Goal: Task Accomplishment & Management: Manage account settings

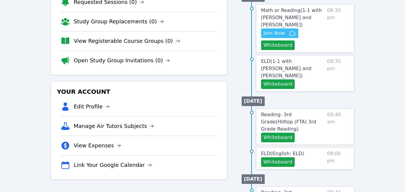
scroll to position [60, 0]
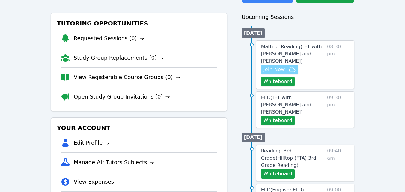
click at [289, 66] on icon "button" at bounding box center [292, 69] width 7 height 7
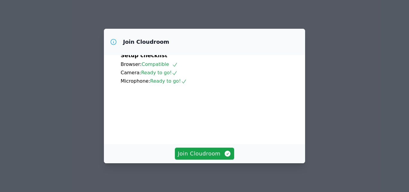
scroll to position [56, 0]
click at [206, 154] on span "Join Cloudroom" at bounding box center [205, 154] width 54 height 8
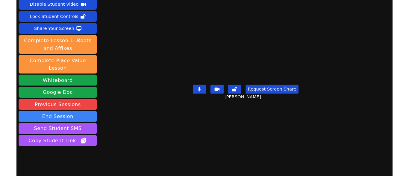
scroll to position [37, 0]
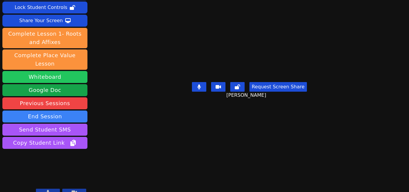
click at [24, 71] on button "Whiteboard" at bounding box center [44, 77] width 85 height 12
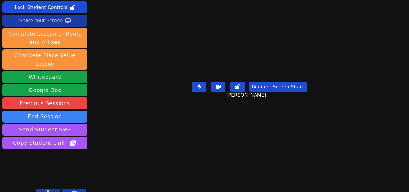
click at [53, 20] on div "Share Your Screen" at bounding box center [41, 21] width 44 height 10
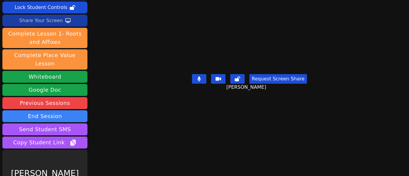
scroll to position [0, 0]
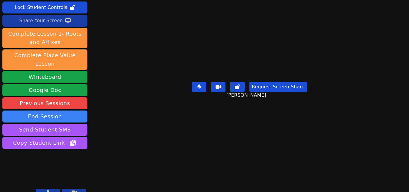
click at [55, 22] on div "Share Your Screen" at bounding box center [41, 21] width 44 height 10
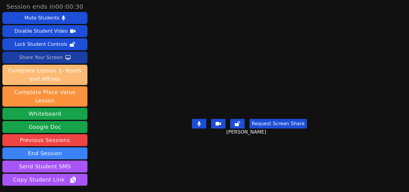
scroll to position [37, 0]
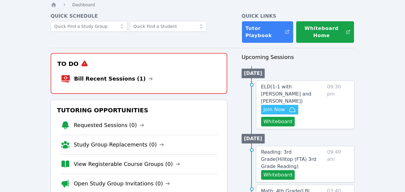
scroll to position [30, 0]
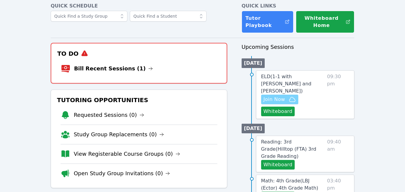
click at [284, 96] on span "Join Now" at bounding box center [274, 99] width 22 height 7
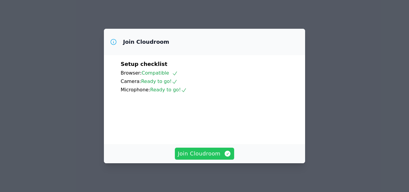
click at [219, 154] on span "Join Cloudroom" at bounding box center [205, 154] width 54 height 8
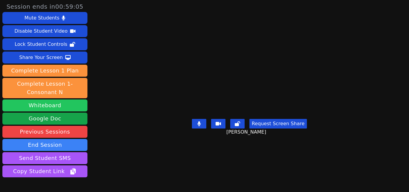
click at [63, 104] on button "Whiteboard" at bounding box center [44, 105] width 85 height 12
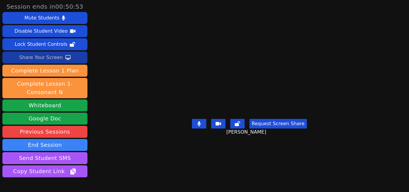
click at [54, 55] on div "Share Your Screen" at bounding box center [41, 58] width 44 height 10
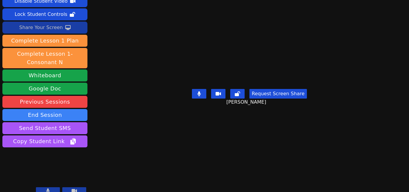
scroll to position [37, 0]
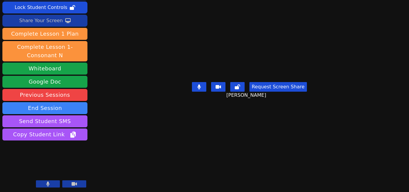
click at [56, 22] on div "Share Your Screen" at bounding box center [41, 21] width 44 height 10
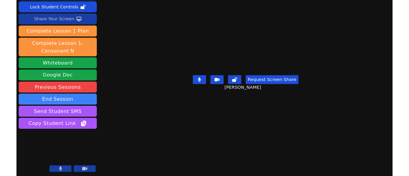
scroll to position [0, 0]
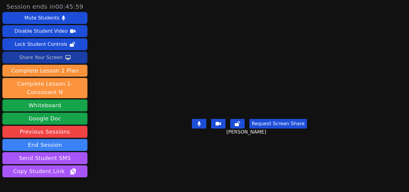
click at [59, 61] on div "Share Your Screen" at bounding box center [41, 58] width 44 height 10
click at [45, 57] on div "Share Your Screen" at bounding box center [41, 58] width 44 height 10
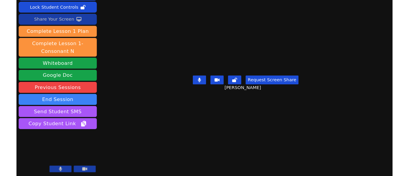
scroll to position [37, 0]
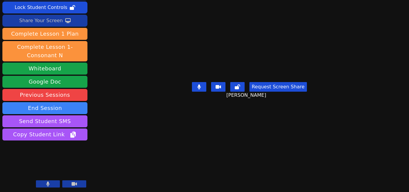
click at [54, 22] on div "Share Your Screen" at bounding box center [41, 21] width 44 height 10
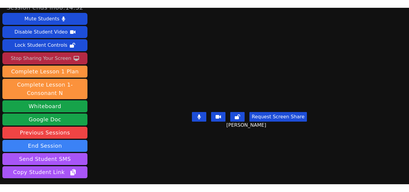
scroll to position [0, 0]
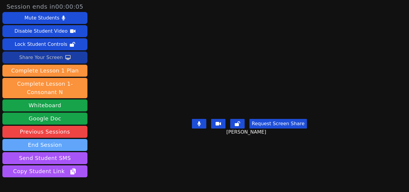
click at [77, 142] on button "End Session" at bounding box center [44, 145] width 85 height 12
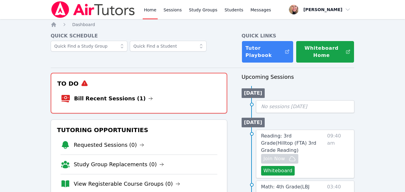
scroll to position [30, 0]
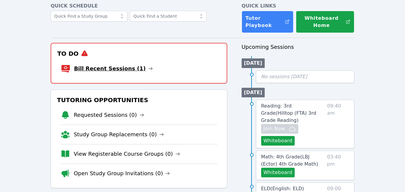
click at [109, 72] on link "Bill Recent Sessions (1)" at bounding box center [113, 68] width 79 height 8
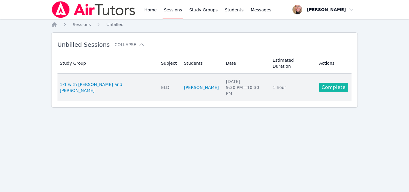
click at [324, 83] on link "Complete" at bounding box center [333, 88] width 29 height 10
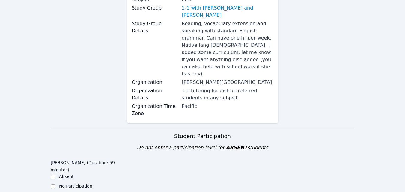
scroll to position [120, 0]
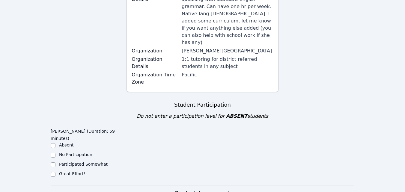
click at [59, 171] on div "Great Effort!" at bounding box center [72, 174] width 26 height 6
click at [55, 171] on div "Great Effort!" at bounding box center [89, 174] width 76 height 7
click at [55, 172] on input "Great Effort!" at bounding box center [53, 174] width 5 height 5
checkbox input "true"
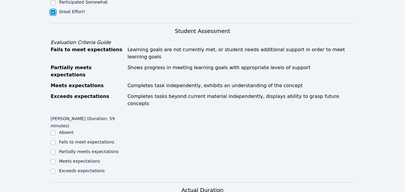
scroll to position [330, 0]
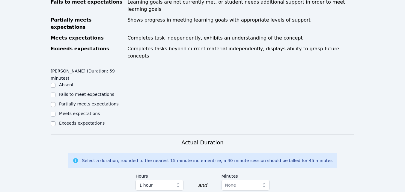
click at [76, 102] on label "Partially meets expectations" at bounding box center [89, 104] width 60 height 5
click at [55, 102] on input "Partially meets expectations" at bounding box center [53, 104] width 5 height 5
checkbox input "true"
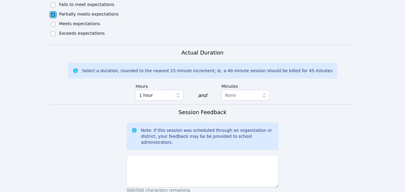
scroll to position [479, 0]
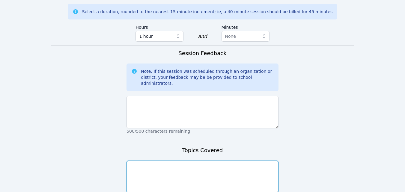
click at [197, 161] on textarea at bounding box center [202, 177] width 152 height 32
type textarea "Phonics/vocab/reading/fluency"
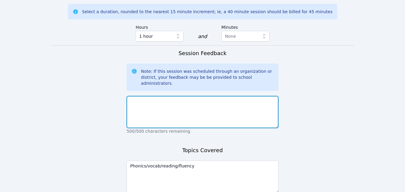
click at [186, 96] on textarea at bounding box center [202, 112] width 152 height 32
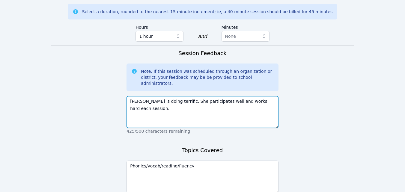
type textarea "Kira is doing terrific. She participates well and works hard each session."
